Goal: Task Accomplishment & Management: Complete application form

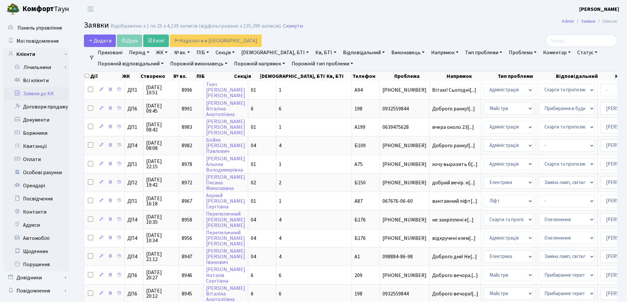
select select "25"
click at [38, 80] on link "Всі клієнти" at bounding box center [36, 80] width 66 height 13
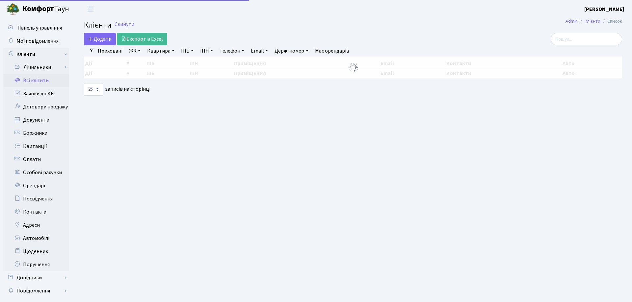
select select "25"
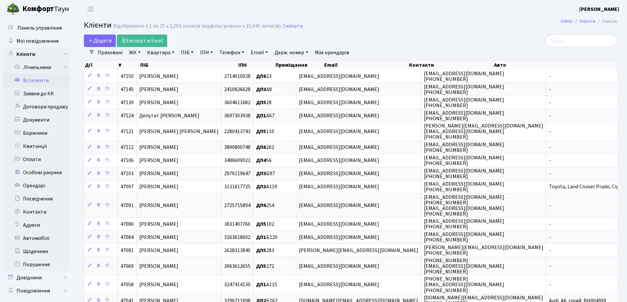
click at [173, 51] on link "Квартира" at bounding box center [160, 52] width 33 height 11
click at [175, 68] on input "text" at bounding box center [164, 65] width 39 height 13
type input "21"
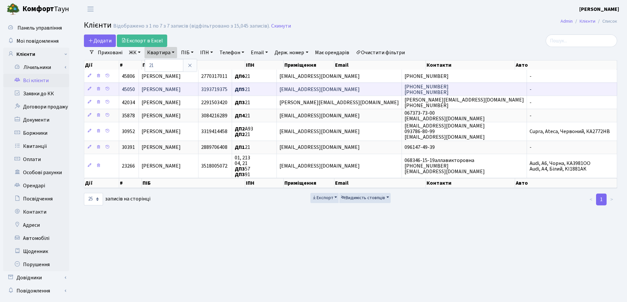
click at [181, 91] on span "Стоянов Олександр Афанасійович" at bounding box center [161, 89] width 39 height 7
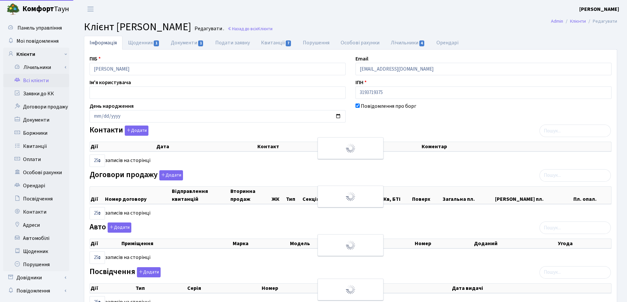
select select "25"
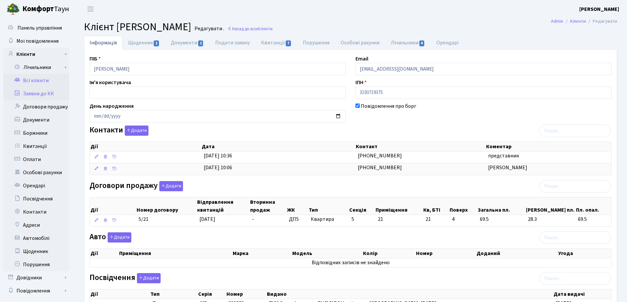
click at [32, 95] on link "Заявки до КК" at bounding box center [36, 93] width 66 height 13
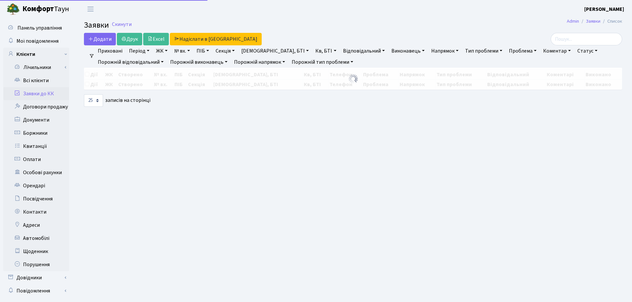
select select "25"
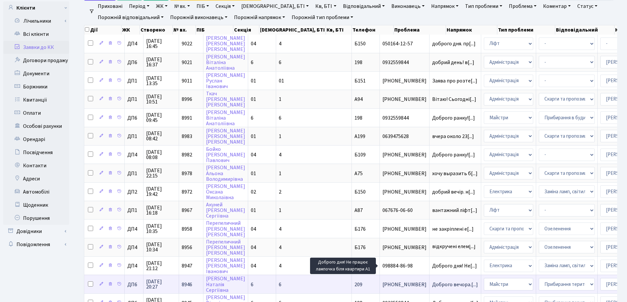
scroll to position [33, 0]
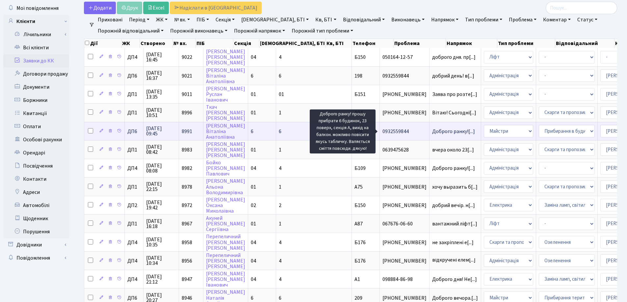
click at [432, 131] on span "Доброго ранку![...]" at bounding box center [453, 131] width 43 height 7
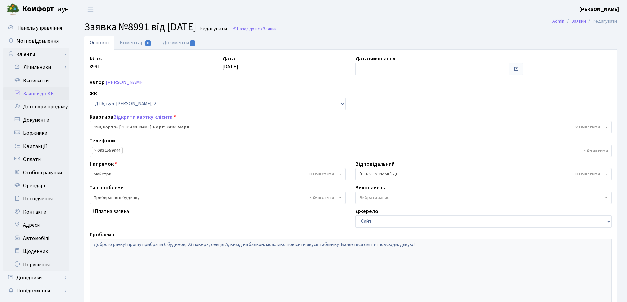
select select "46692"
select select "58"
click at [129, 43] on link "Коментарі 0" at bounding box center [135, 42] width 43 height 13
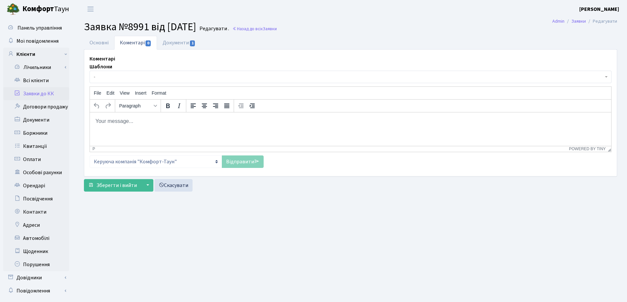
click at [116, 120] on body "Rich Text Area. Press ALT-0 for help." at bounding box center [350, 120] width 511 height 7
click at [165, 43] on link "Документи 1" at bounding box center [179, 42] width 44 height 13
select select "25"
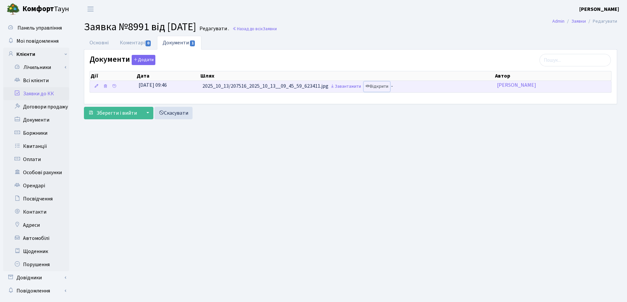
click at [385, 87] on link "Відкрити" at bounding box center [377, 87] width 26 height 10
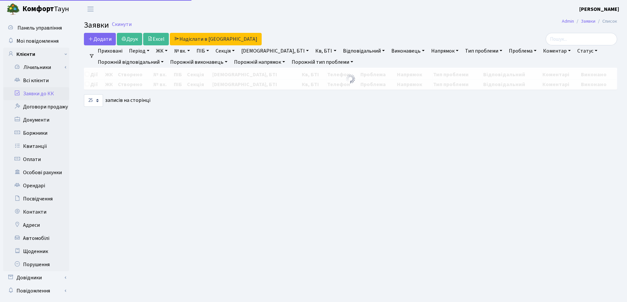
select select "25"
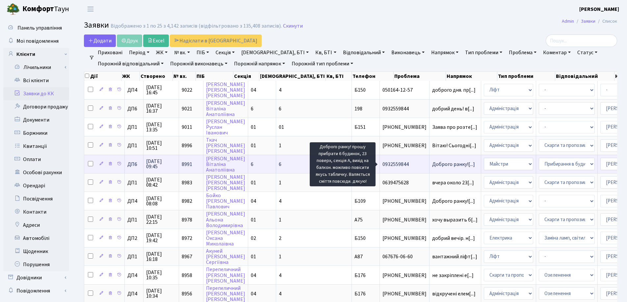
click at [432, 166] on span "Доброго ранку![...]" at bounding box center [453, 164] width 43 height 7
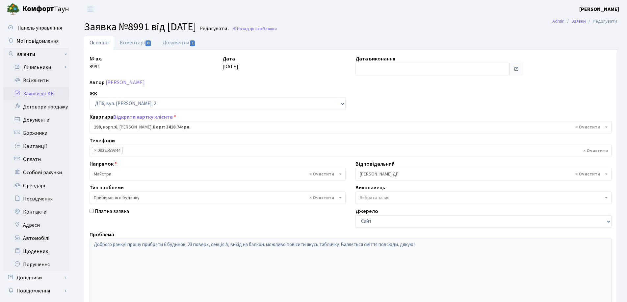
select select "46692"
select select "58"
click at [135, 44] on link "Коментарі 0" at bounding box center [135, 42] width 43 height 13
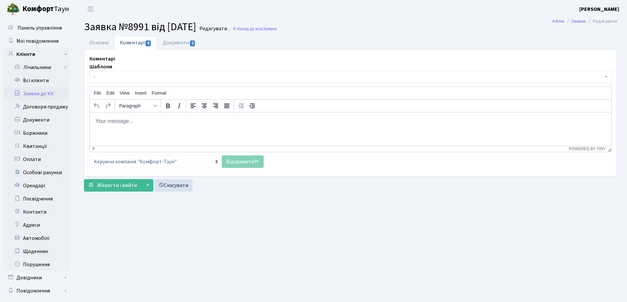
click at [132, 119] on p "Rich Text Area. Press ALT-0 for help." at bounding box center [350, 120] width 511 height 7
click at [227, 161] on link "Відправити" at bounding box center [243, 162] width 42 height 13
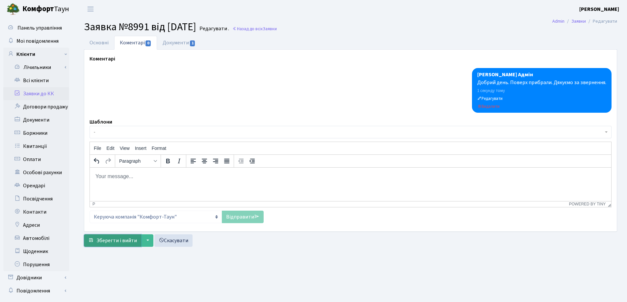
click at [119, 240] on span "Зберегти і вийти" at bounding box center [116, 240] width 40 height 7
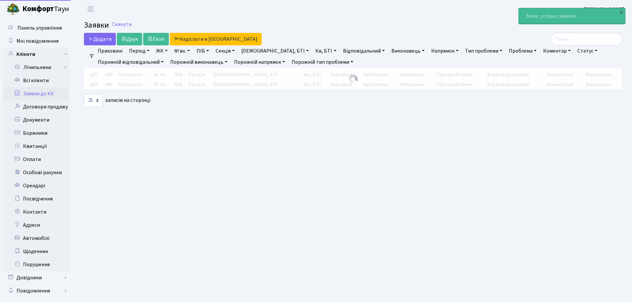
select select "25"
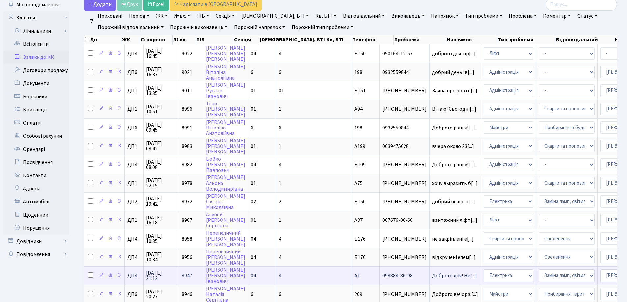
scroll to position [33, 0]
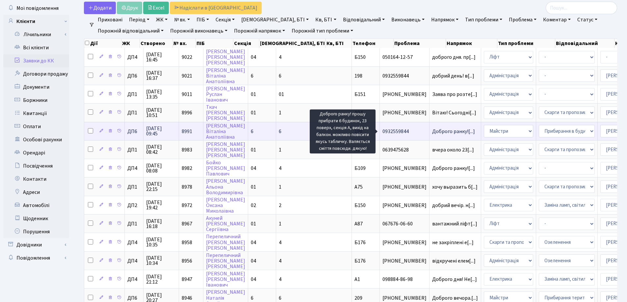
click at [432, 133] on span "Доброго ранку![...]" at bounding box center [453, 131] width 43 height 7
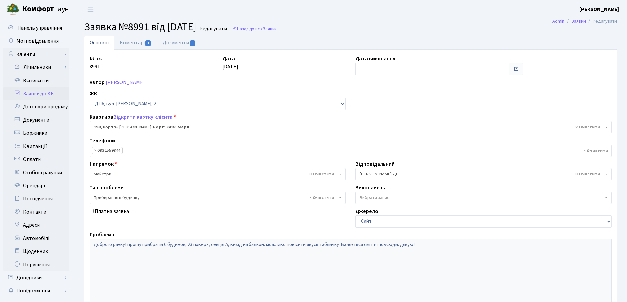
select select "46692"
select select "58"
click at [395, 70] on input "text" at bounding box center [432, 69] width 154 height 13
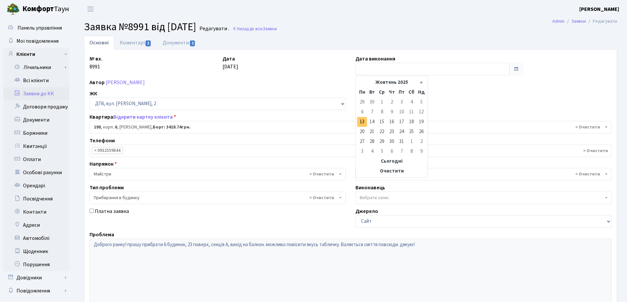
click at [360, 121] on td "13" at bounding box center [362, 122] width 10 height 10
type input "[DATE]"
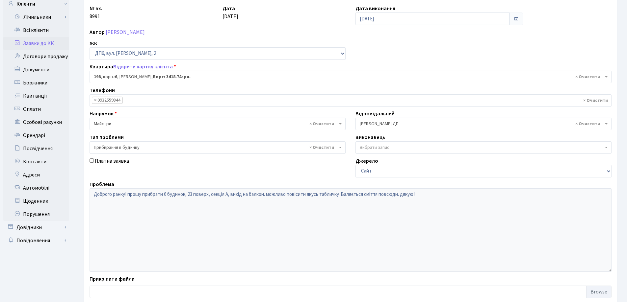
scroll to position [90, 0]
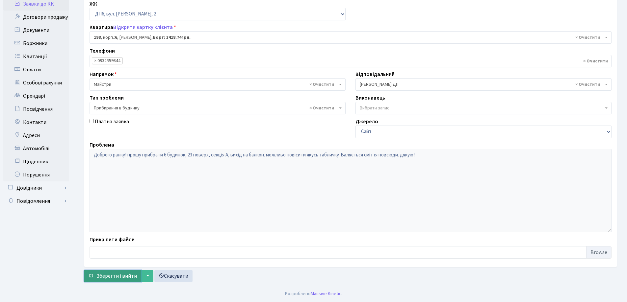
click at [110, 274] on span "Зберегти і вийти" at bounding box center [116, 276] width 40 height 7
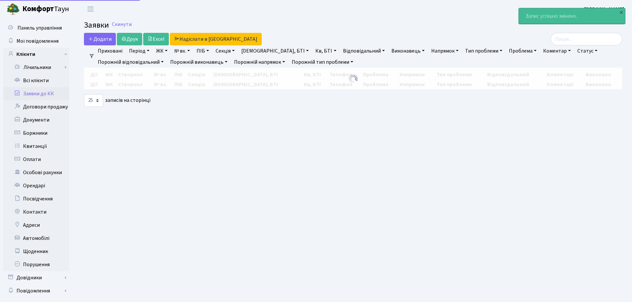
select select "25"
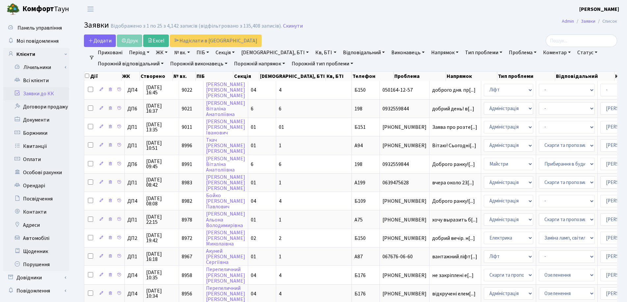
click at [33, 94] on link "Заявки до КК" at bounding box center [36, 93] width 66 height 13
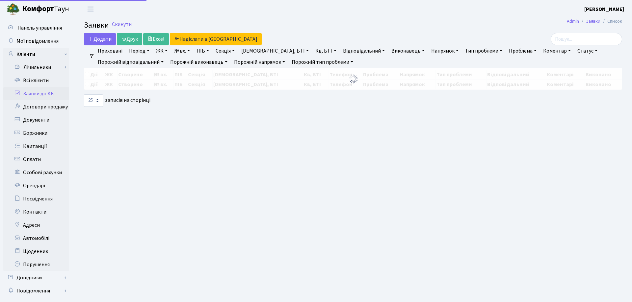
select select "25"
